Goal: Navigation & Orientation: Find specific page/section

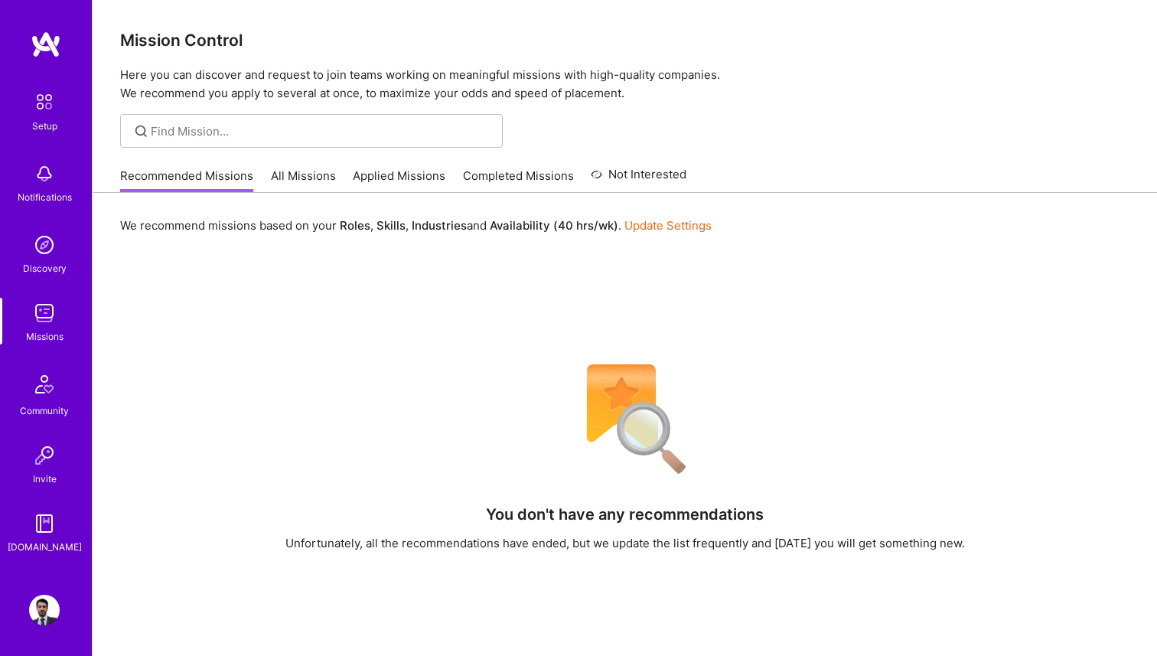
click at [327, 473] on div "You don't have any recommendations Unfortunately, all the recommendations have …" at bounding box center [625, 616] width 1010 height 525
click at [281, 173] on link "All Missions" at bounding box center [303, 180] width 65 height 25
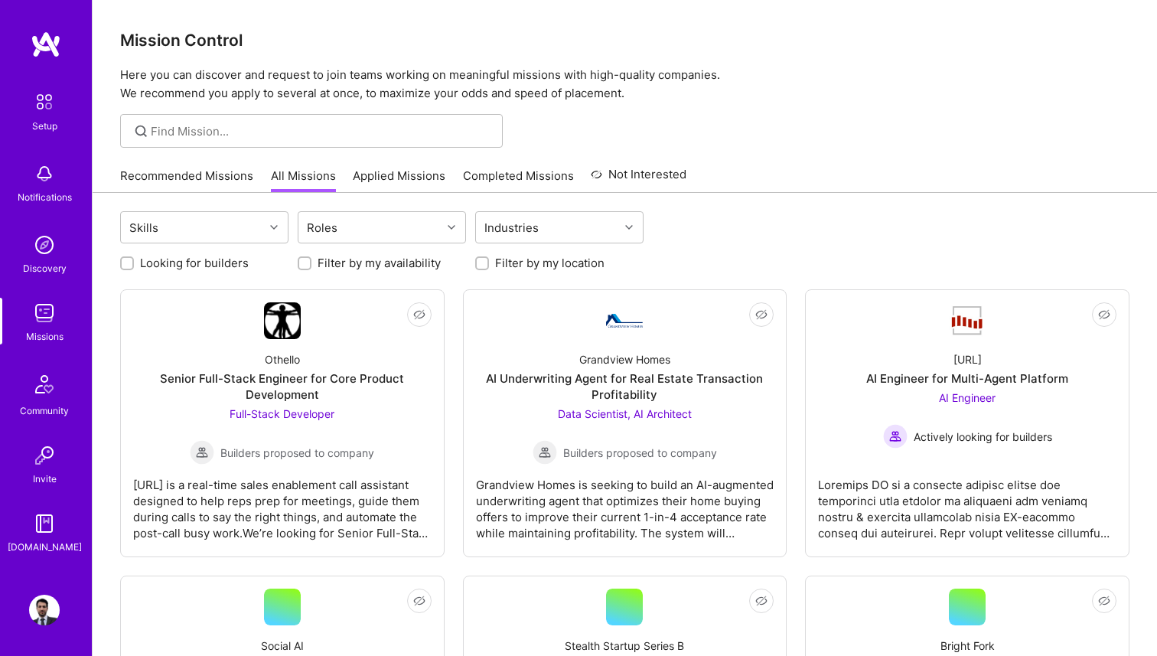
click at [207, 175] on link "Recommended Missions" at bounding box center [186, 180] width 133 height 25
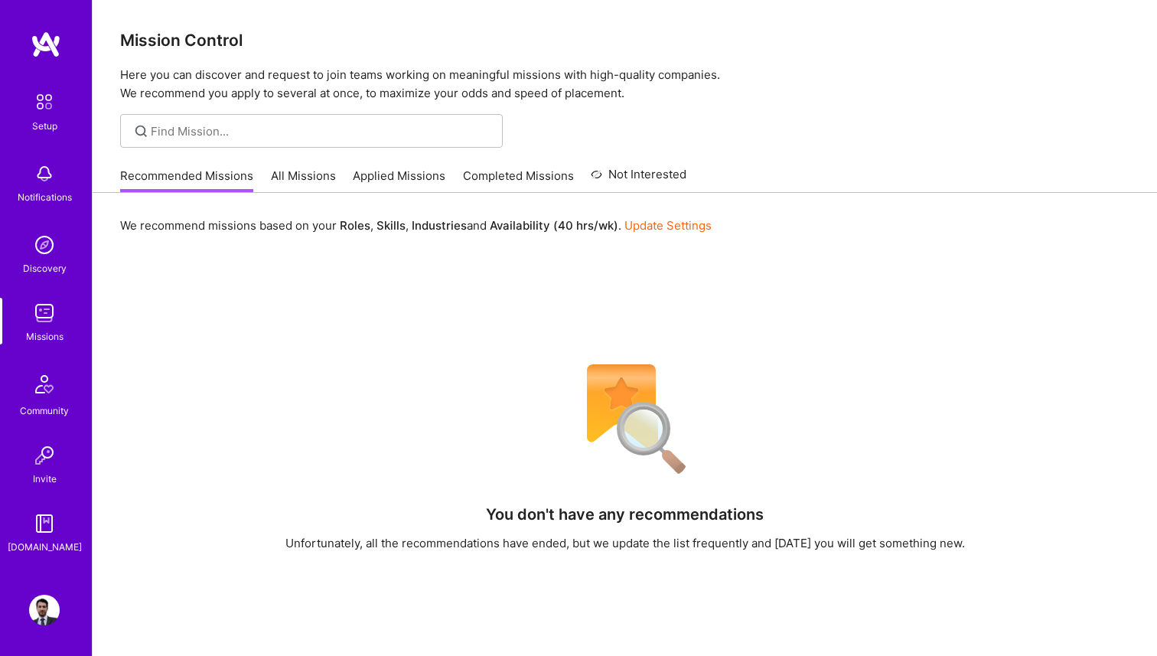
click at [396, 177] on link "Applied Missions" at bounding box center [399, 180] width 93 height 25
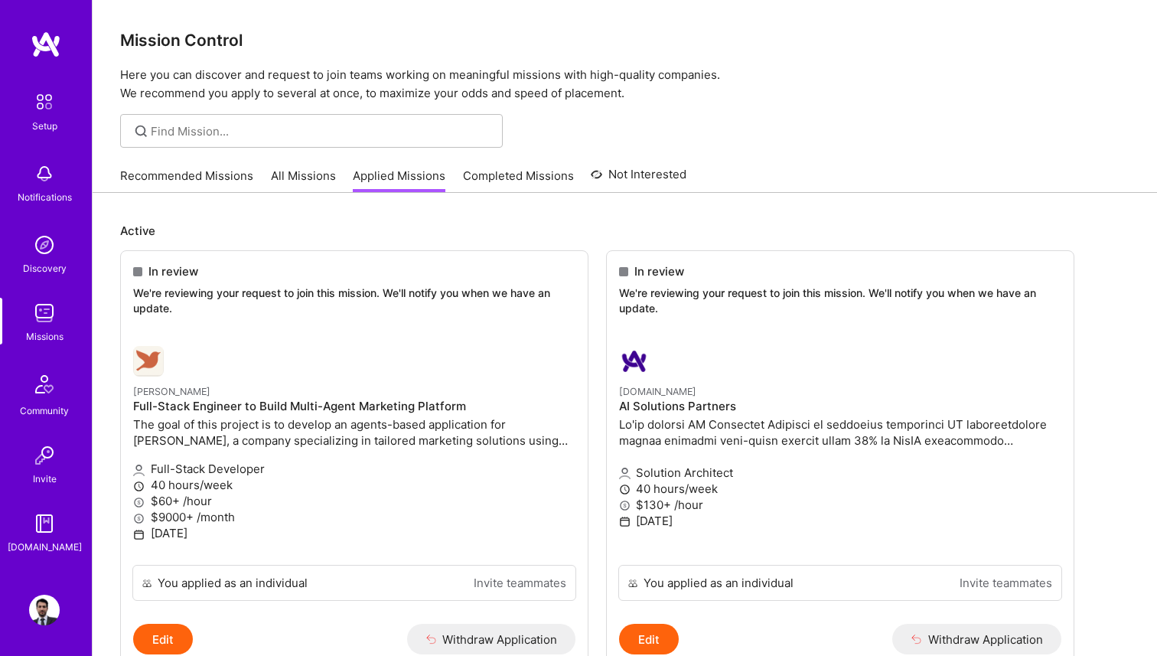
click at [179, 174] on link "Recommended Missions" at bounding box center [186, 180] width 133 height 25
